Goal: Information Seeking & Learning: Learn about a topic

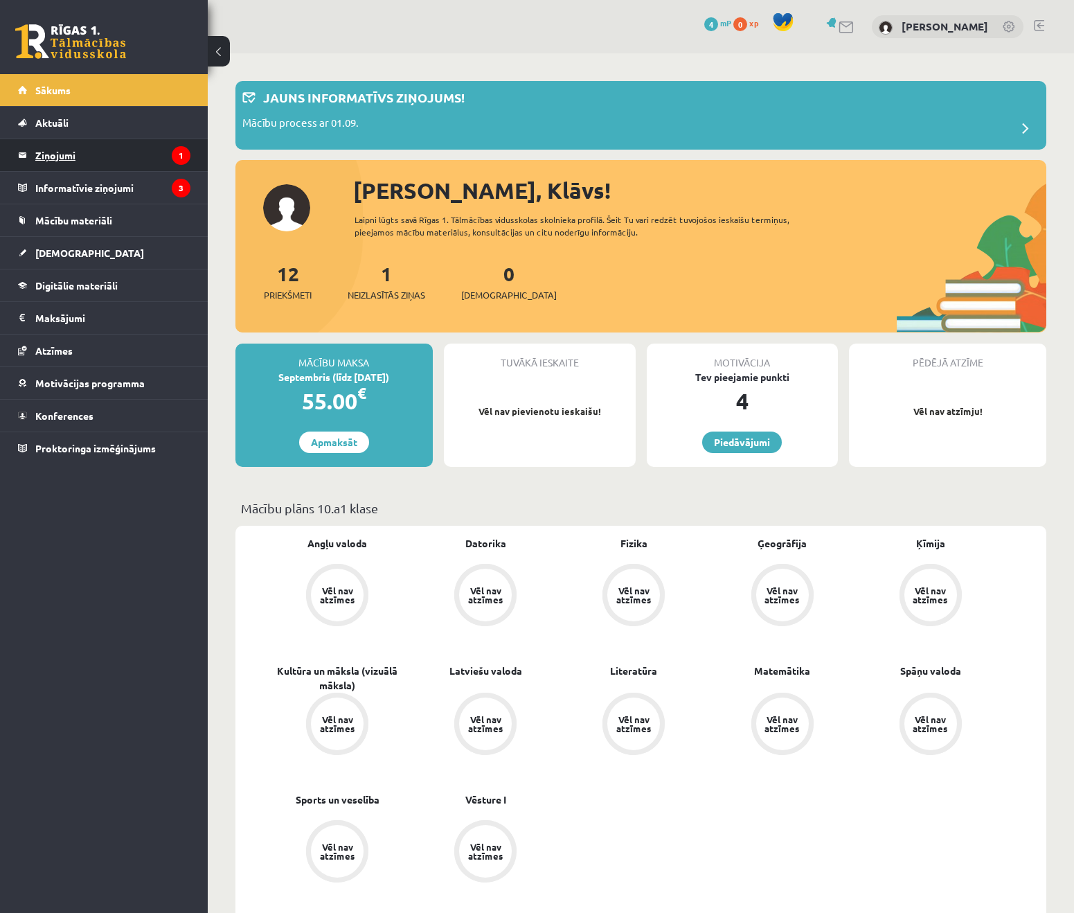
click at [98, 157] on legend "Ziņojumi 1" at bounding box center [112, 155] width 155 height 32
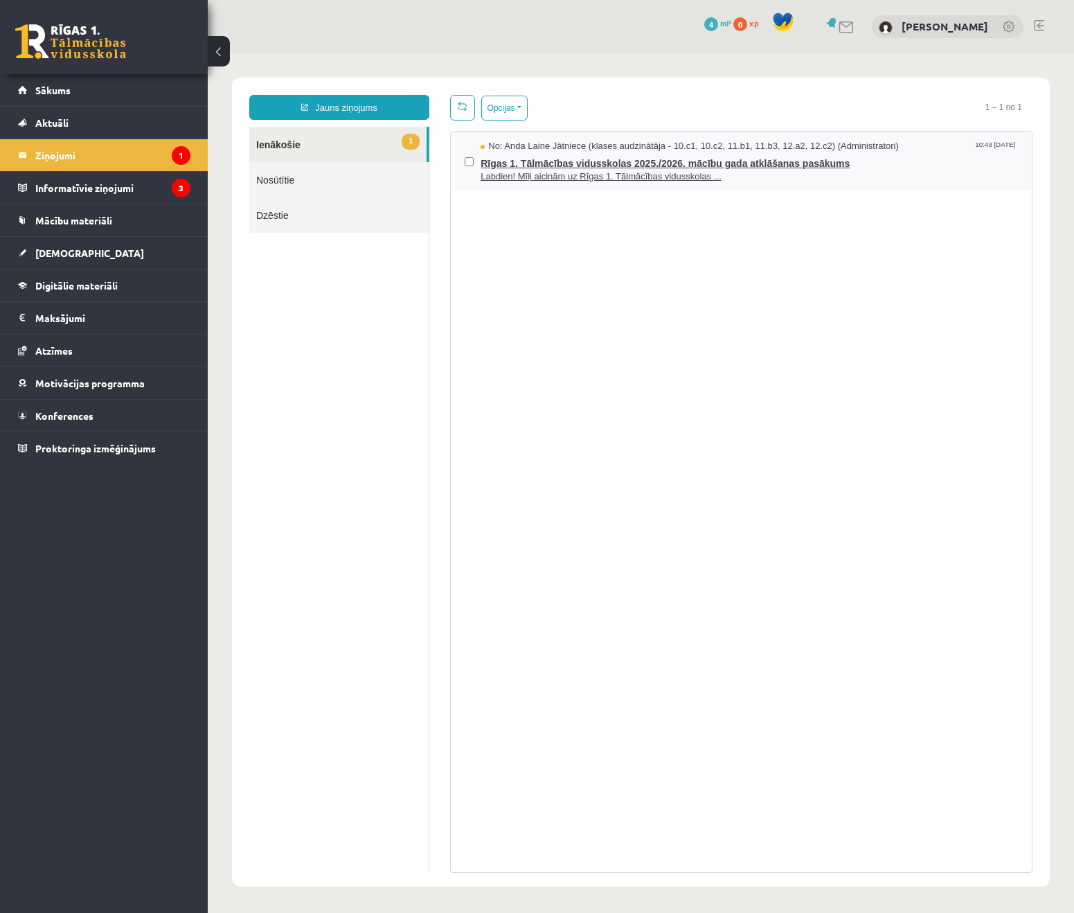
click at [699, 180] on span "Labdien! Mīļi aicinām uz Rīgas 1. Tālmācības vidusskolas ..." at bounding box center [749, 176] width 537 height 13
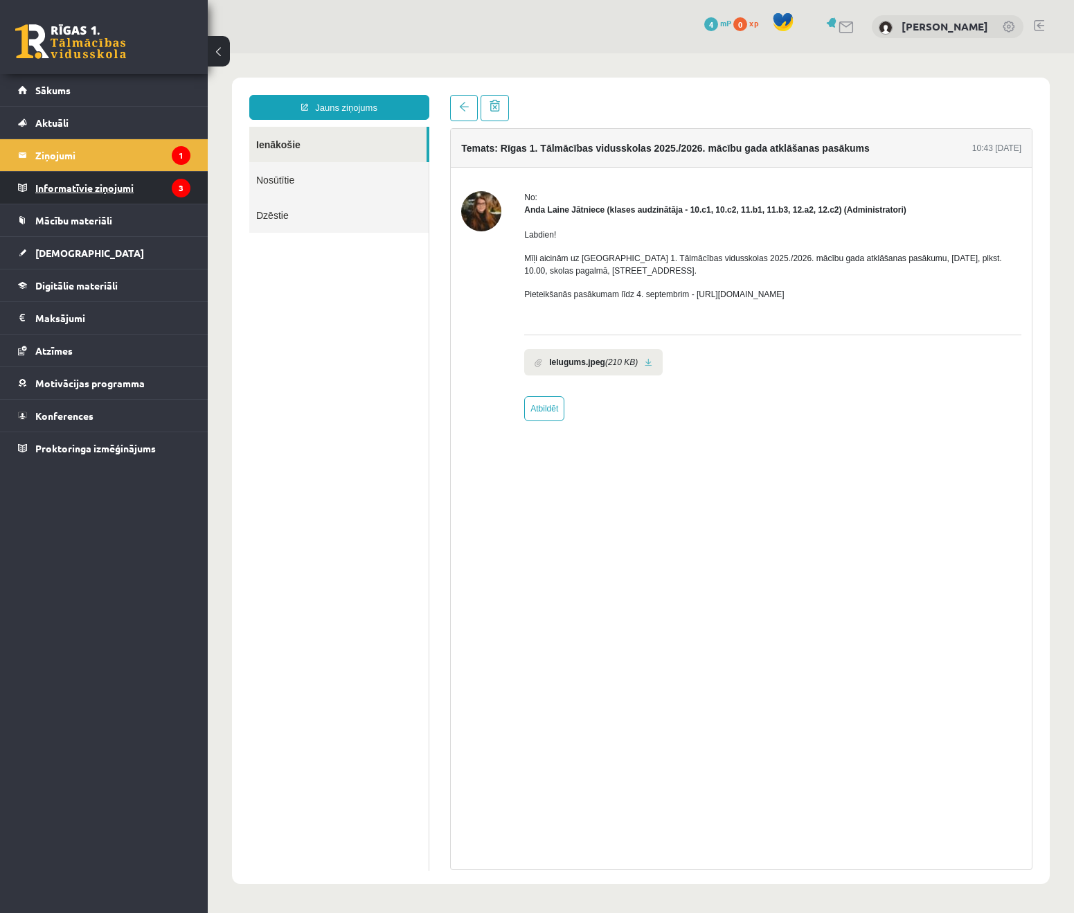
click at [130, 188] on legend "Informatīvie ziņojumi 3" at bounding box center [112, 188] width 155 height 32
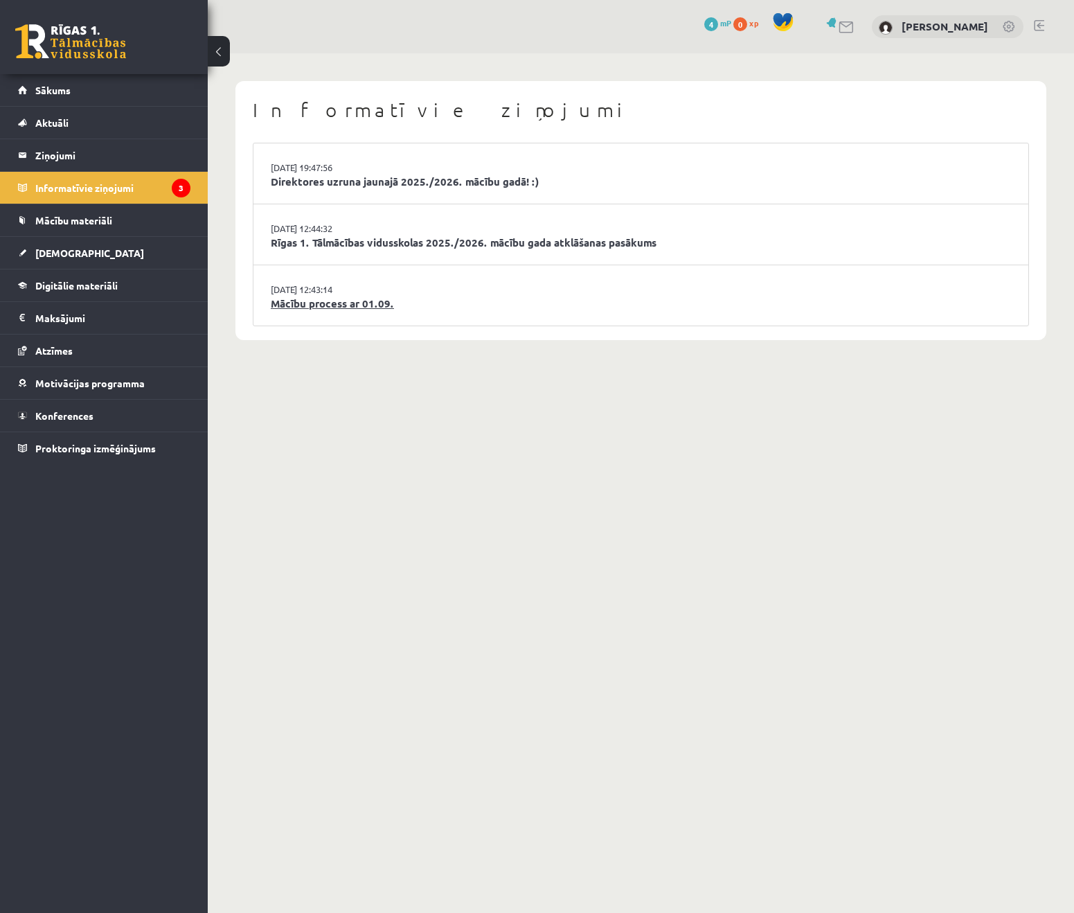
click at [429, 296] on link "Mācību process ar 01.09." at bounding box center [641, 304] width 740 height 16
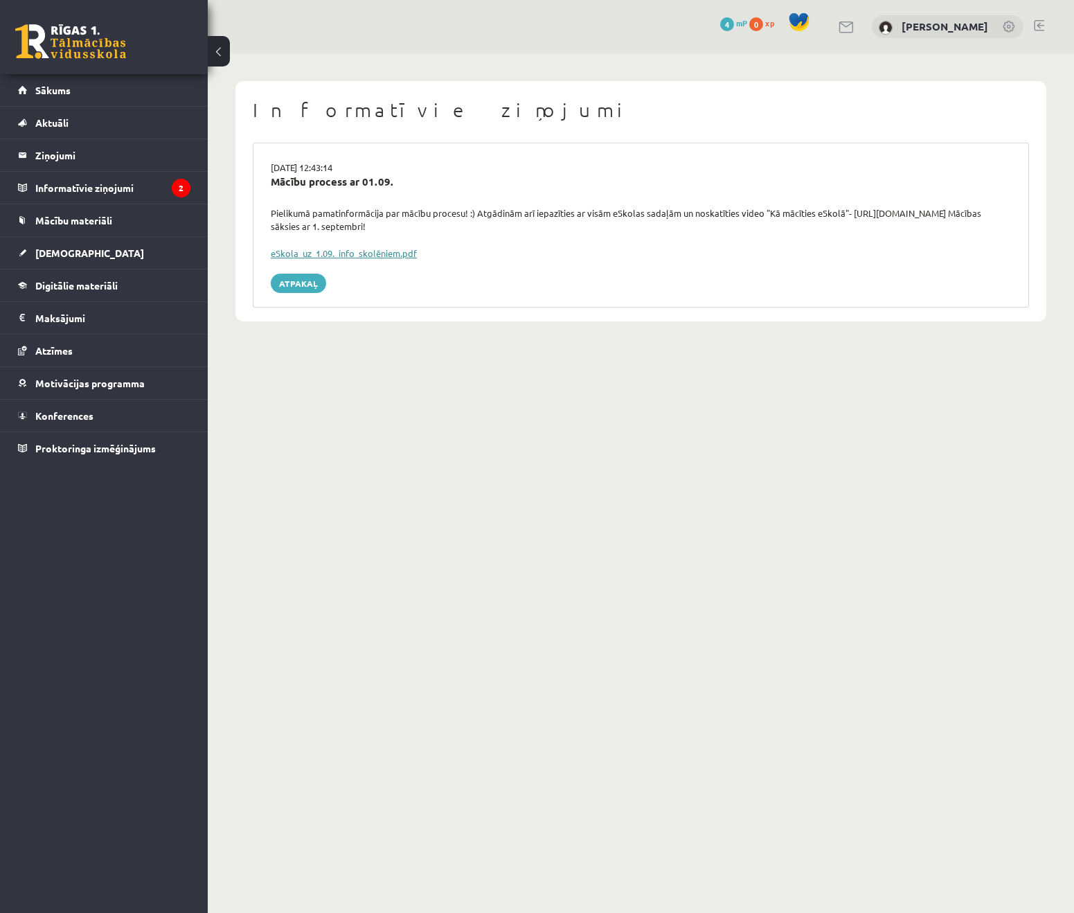
click at [391, 250] on link "eSkola_uz_1.09._info_skolēniem.pdf" at bounding box center [344, 253] width 146 height 12
click at [130, 192] on legend "Informatīvie ziņojumi 2" at bounding box center [112, 188] width 155 height 32
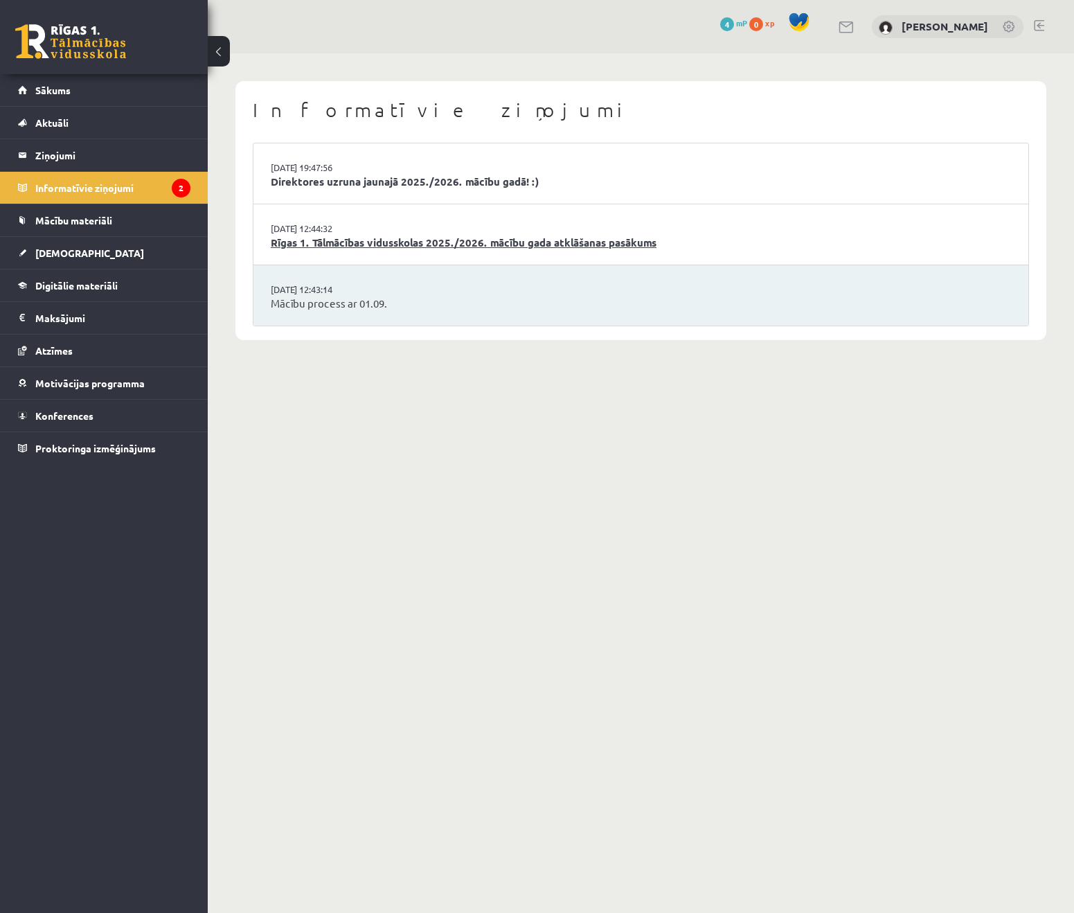
click at [441, 238] on link "Rīgas 1. Tālmācības vidusskolas 2025./2026. mācību gada atklāšanas pasākums" at bounding box center [641, 243] width 740 height 16
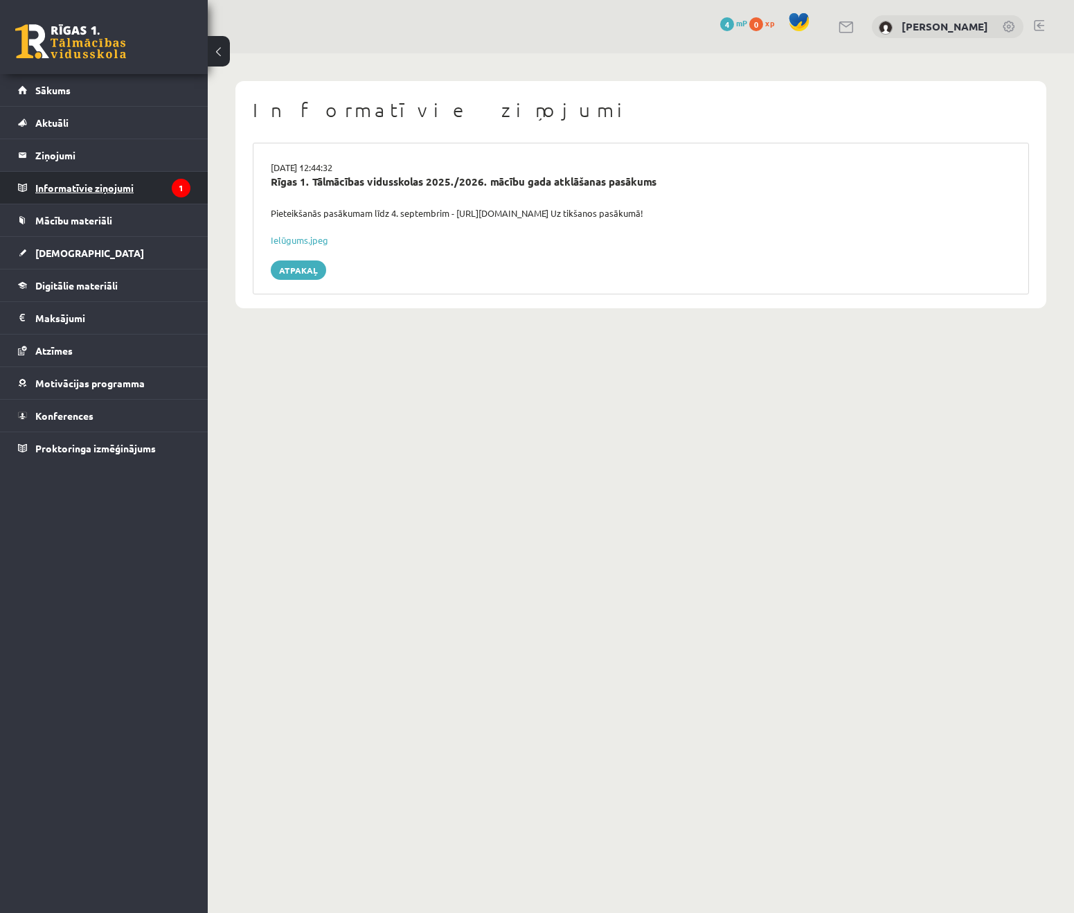
click at [157, 190] on legend "Informatīvie ziņojumi 1" at bounding box center [112, 188] width 155 height 32
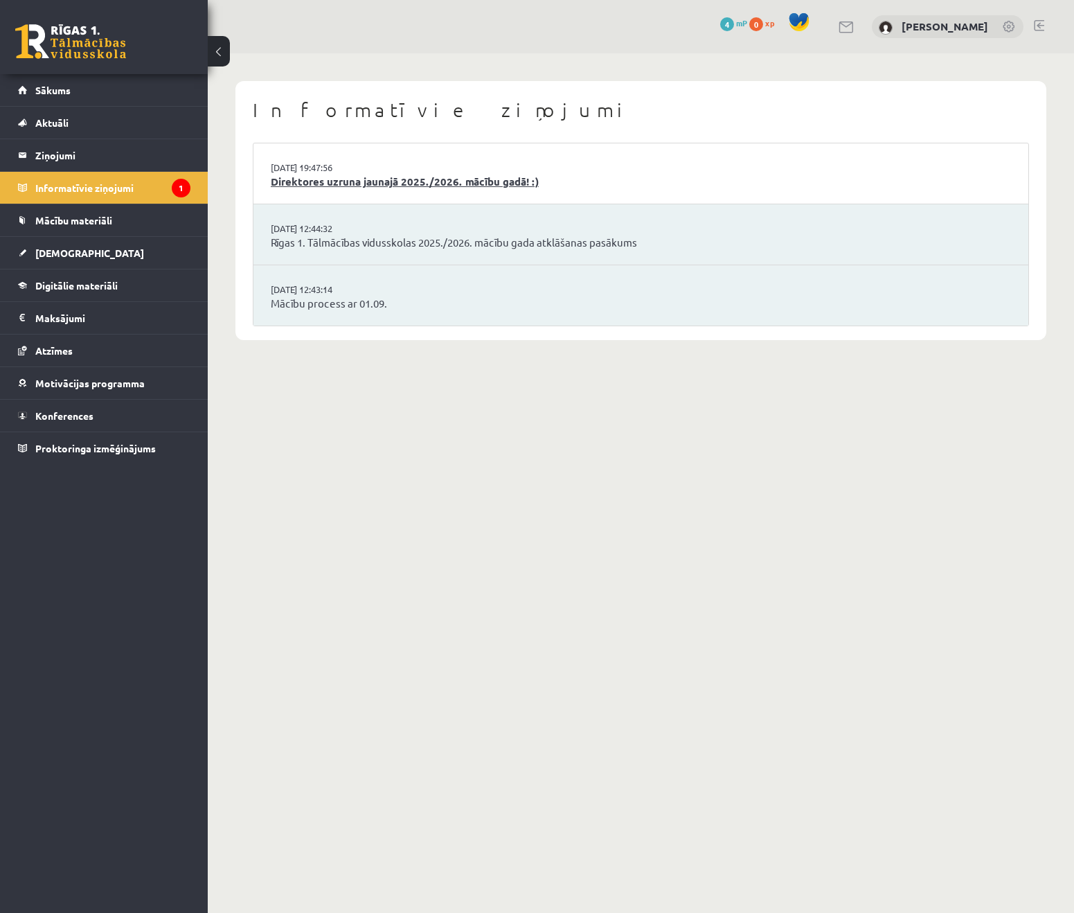
click at [356, 188] on link "Direktores uzruna jaunajā 2025./2026. mācību gadā! :)" at bounding box center [641, 182] width 740 height 16
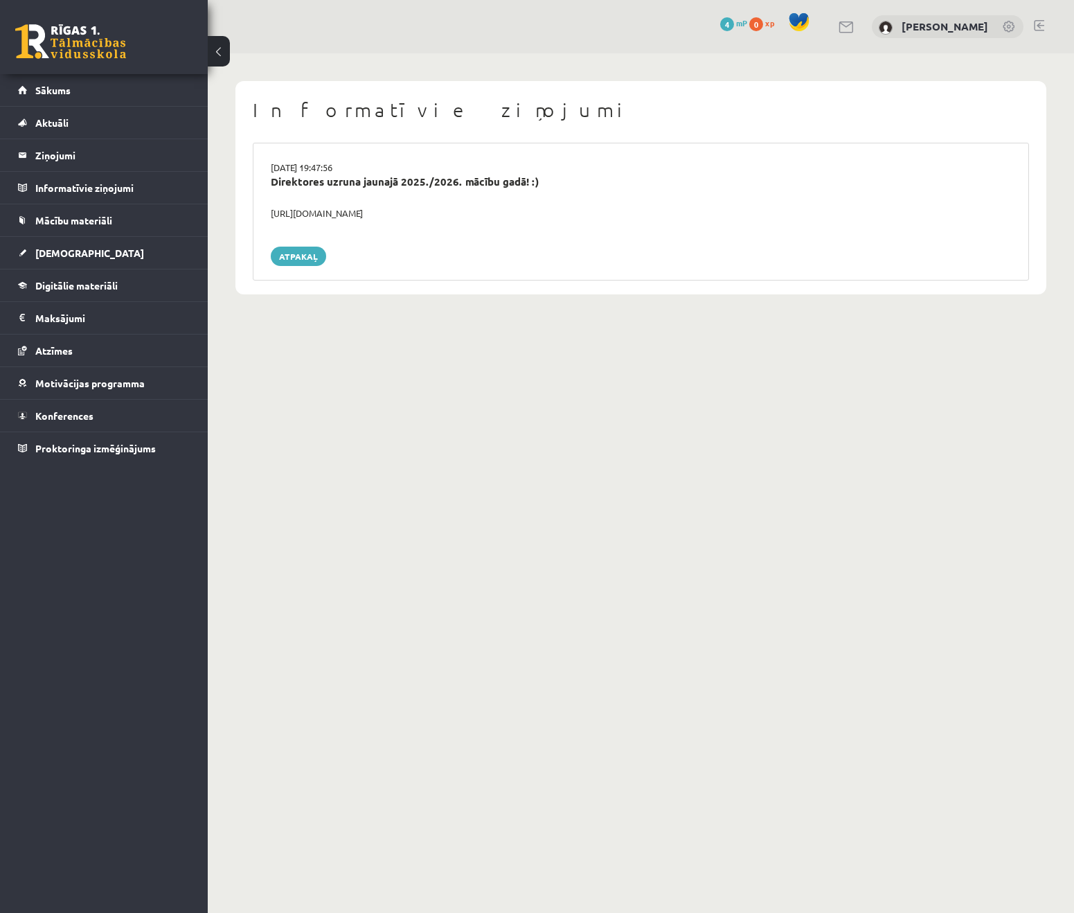
click at [350, 216] on div "https://youtube.com/shorts/lM8RsWyzCn4" at bounding box center [640, 213] width 761 height 14
copy div "https://youtube.com/shorts/lM8RsWyzCn4"
drag, startPoint x: 402, startPoint y: 224, endPoint x: 314, endPoint y: 246, distance: 91.4
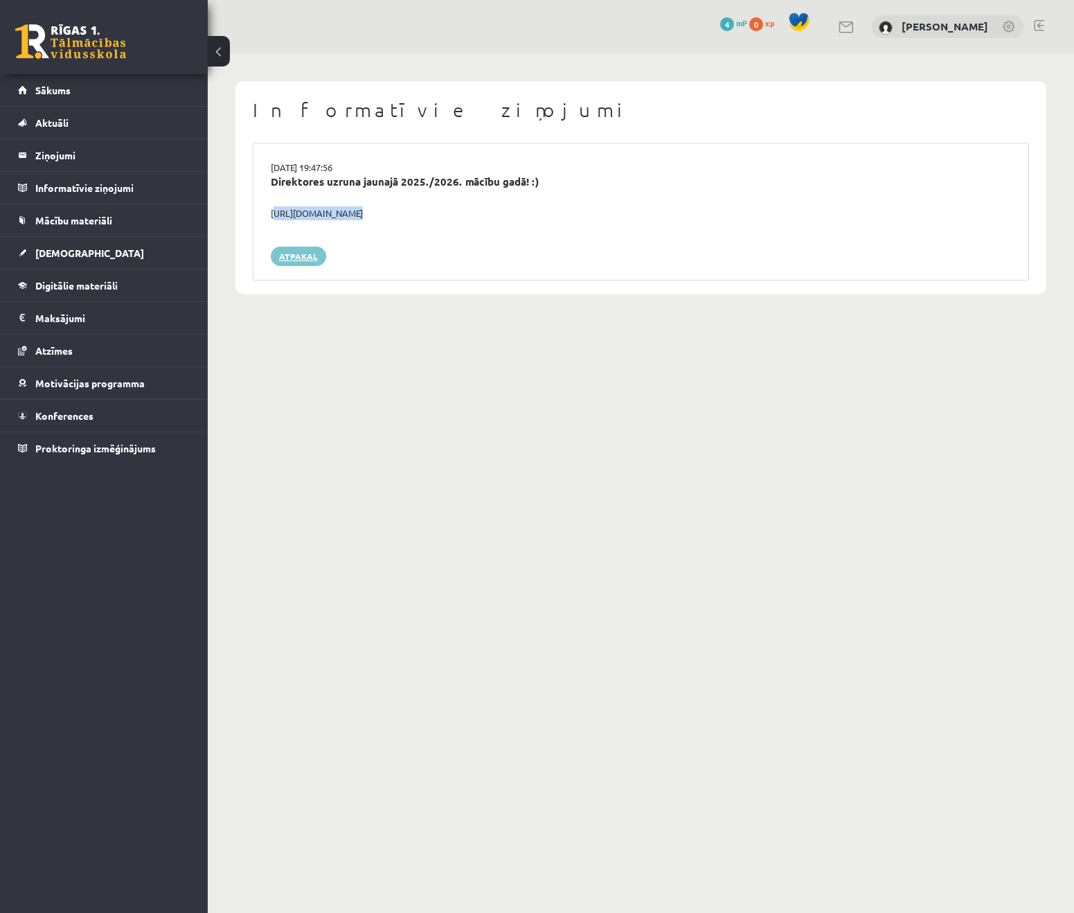
click at [401, 224] on div "29.08.2025 19:47:56 Direktores uzruna jaunajā 2025./2026. mācību gadā! :) https…" at bounding box center [641, 212] width 776 height 138
click at [162, 219] on link "Mācību materiāli" at bounding box center [104, 220] width 172 height 32
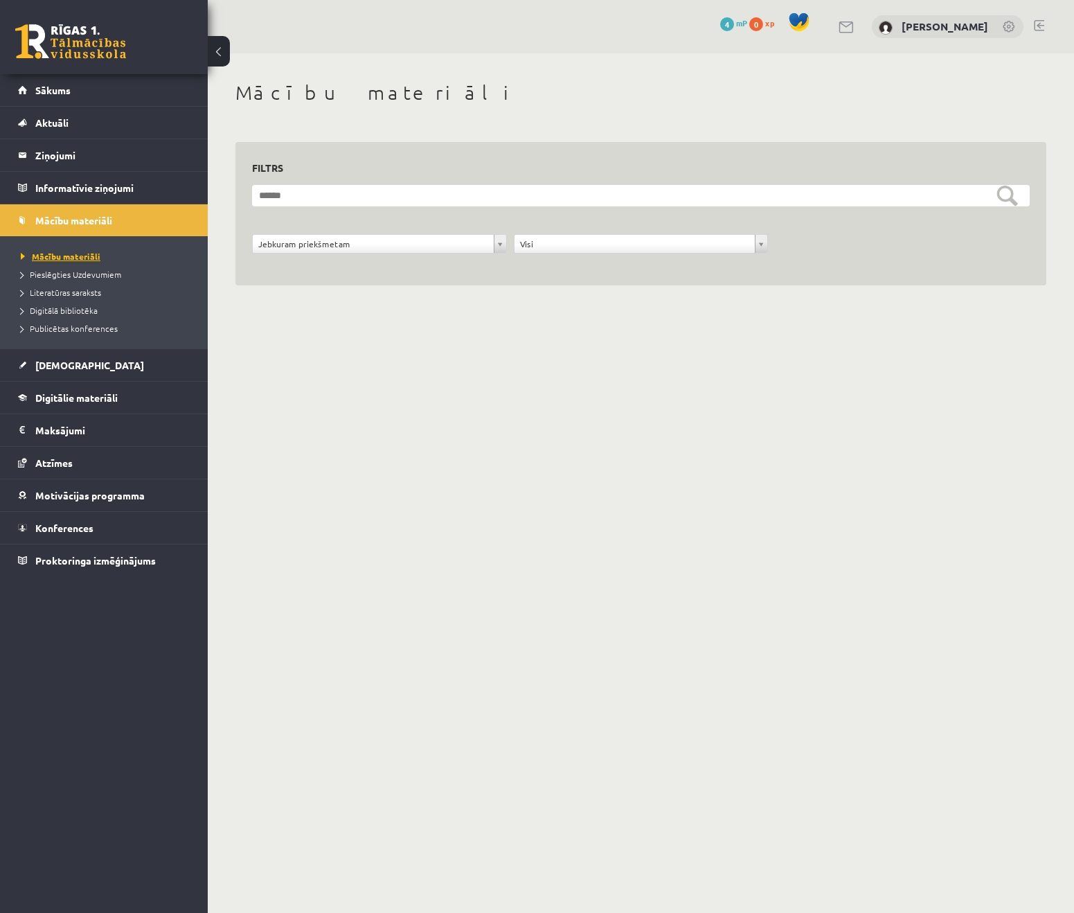
click at [88, 260] on span "Mācību materiāli" at bounding box center [61, 256] width 80 height 11
click at [86, 270] on span "Pieslēgties Uzdevumiem" at bounding box center [71, 274] width 100 height 11
click at [66, 294] on span "Literatūras saraksts" at bounding box center [61, 292] width 80 height 11
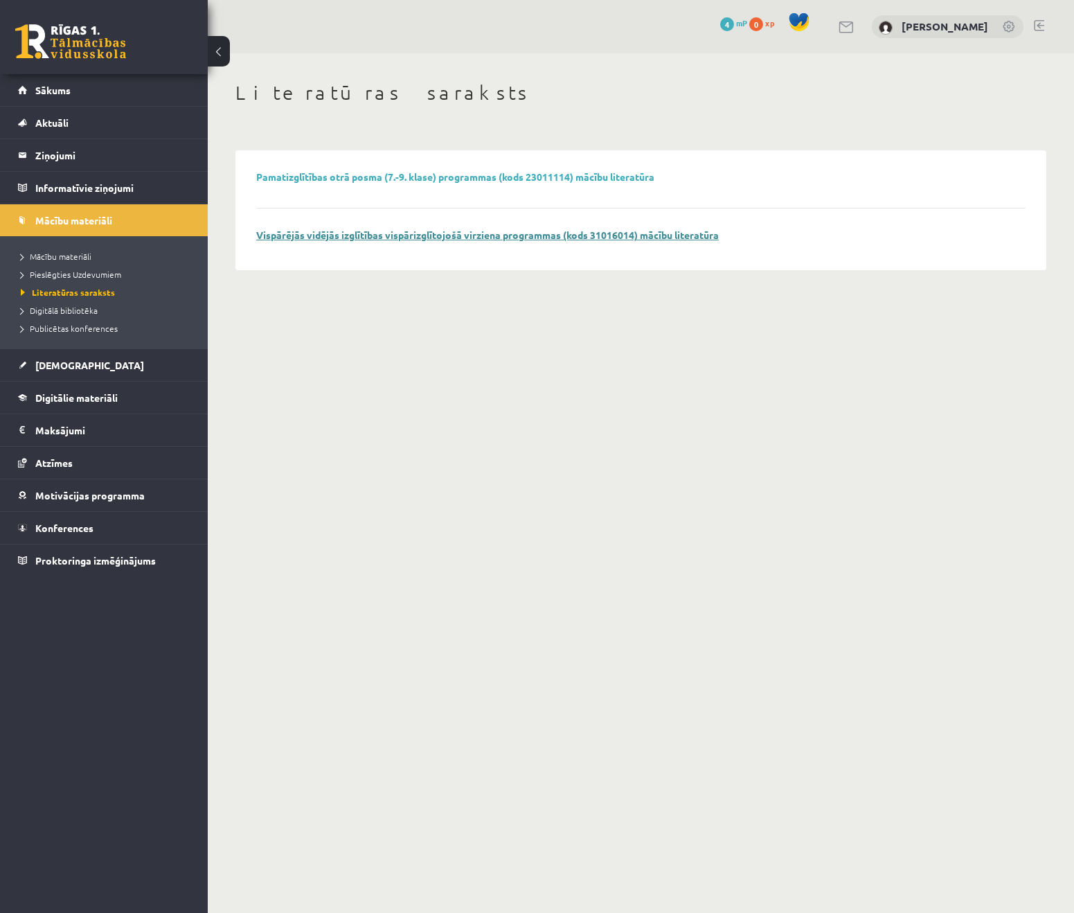
click at [383, 236] on link "Vispārējās vidējās izglītības vispārizglītojošā virziena programmas (kods 31016…" at bounding box center [487, 235] width 463 height 12
drag, startPoint x: 739, startPoint y: 529, endPoint x: 732, endPoint y: 517, distance: 13.7
click at [735, 532] on body "0 Dāvanas 4 mP 0 xp Klāvs Krūziņš Sākums Aktuāli Kā mācīties eSKOLĀ Kontakti No…" at bounding box center [537, 456] width 1074 height 913
click at [111, 225] on span "Mācību materiāli" at bounding box center [73, 220] width 77 height 12
